Goal: Task Accomplishment & Management: Complete application form

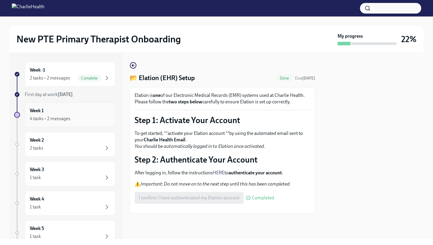
click at [47, 114] on div "Week 1 4 tasks • 2 messages" at bounding box center [70, 114] width 81 height 15
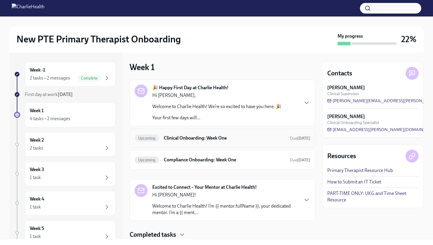
click at [177, 140] on h6 "Clinical Onboarding: Week One" at bounding box center [224, 138] width 121 height 6
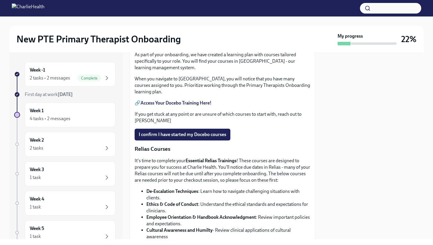
scroll to position [255, 0]
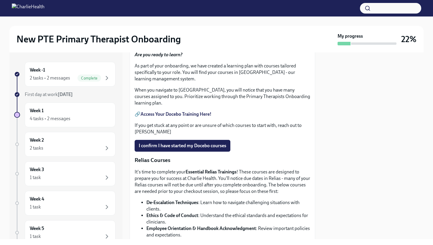
click at [166, 27] on span "Upload HIPAA Certification" at bounding box center [170, 24] width 62 height 6
click at [0, 0] on input "Upload HIPAA Certification" at bounding box center [0, 0] width 0 height 0
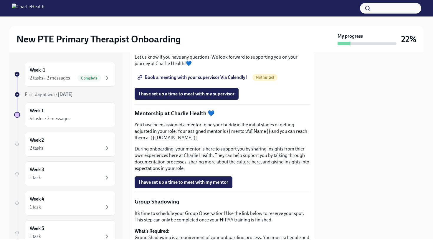
scroll to position [586, 0]
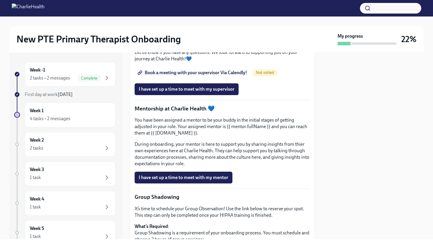
click at [204, 76] on span "Book a meeting with your supervisor Via Calendly!" at bounding box center [193, 73] width 108 height 6
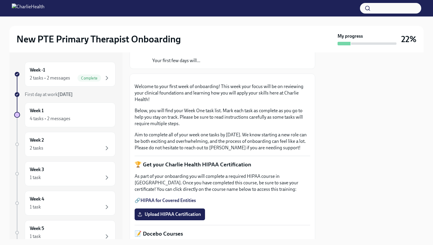
scroll to position [64, 0]
click at [68, 120] on div "4 tasks • 2 messages" at bounding box center [50, 118] width 41 height 6
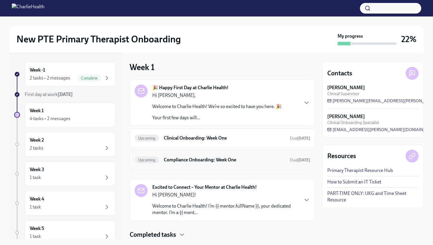
scroll to position [19, 0]
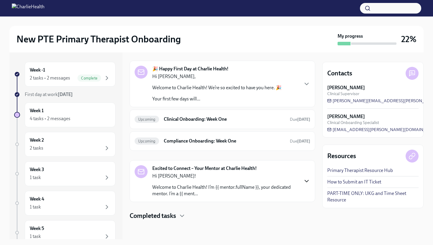
click at [305, 180] on icon "button" at bounding box center [307, 181] width 4 height 2
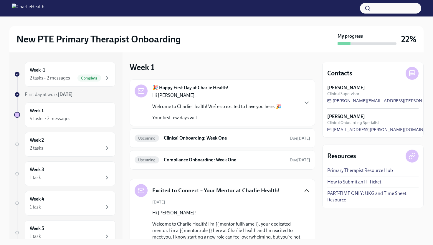
scroll to position [34, 0]
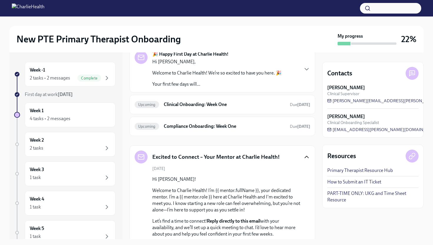
click at [411, 73] on icon at bounding box center [411, 73] width 3 height 0
click at [363, 101] on span "jamie.gordon@charliehealth.com" at bounding box center [400, 101] width 147 height 6
click at [43, 111] on h6 "Week 1" at bounding box center [37, 110] width 14 height 6
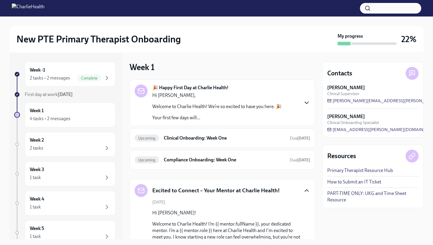
click at [307, 104] on icon "button" at bounding box center [306, 102] width 7 height 7
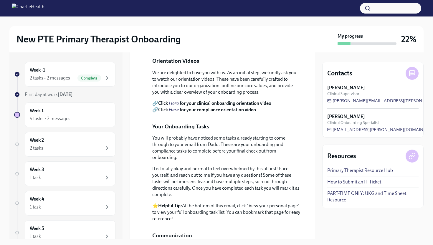
scroll to position [219, 0]
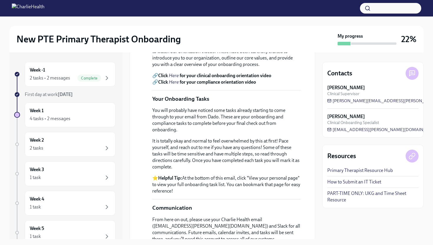
click at [175, 78] on em "Here" at bounding box center [174, 76] width 10 height 6
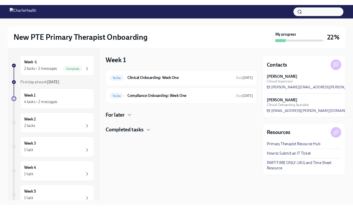
scroll to position [0, 0]
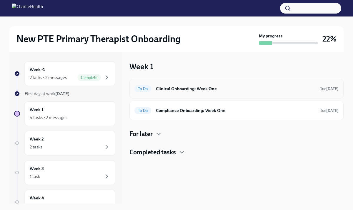
click at [202, 86] on h6 "Clinical Onboarding: Week One" at bounding box center [235, 88] width 159 height 6
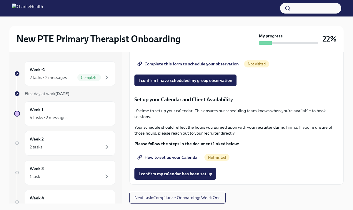
scroll to position [824, 0]
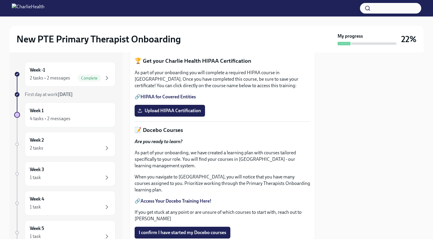
scroll to position [178, 0]
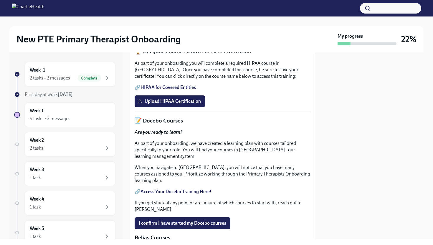
click at [175, 90] on link "HIPAA for Covered Entities" at bounding box center [167, 87] width 55 height 6
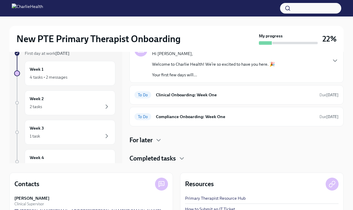
scroll to position [84, 0]
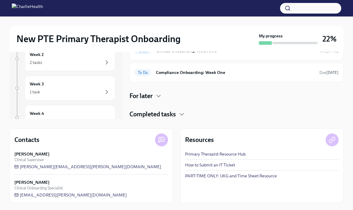
click at [160, 114] on h4 "Completed tasks" at bounding box center [152, 114] width 46 height 9
